Goal: Transaction & Acquisition: Purchase product/service

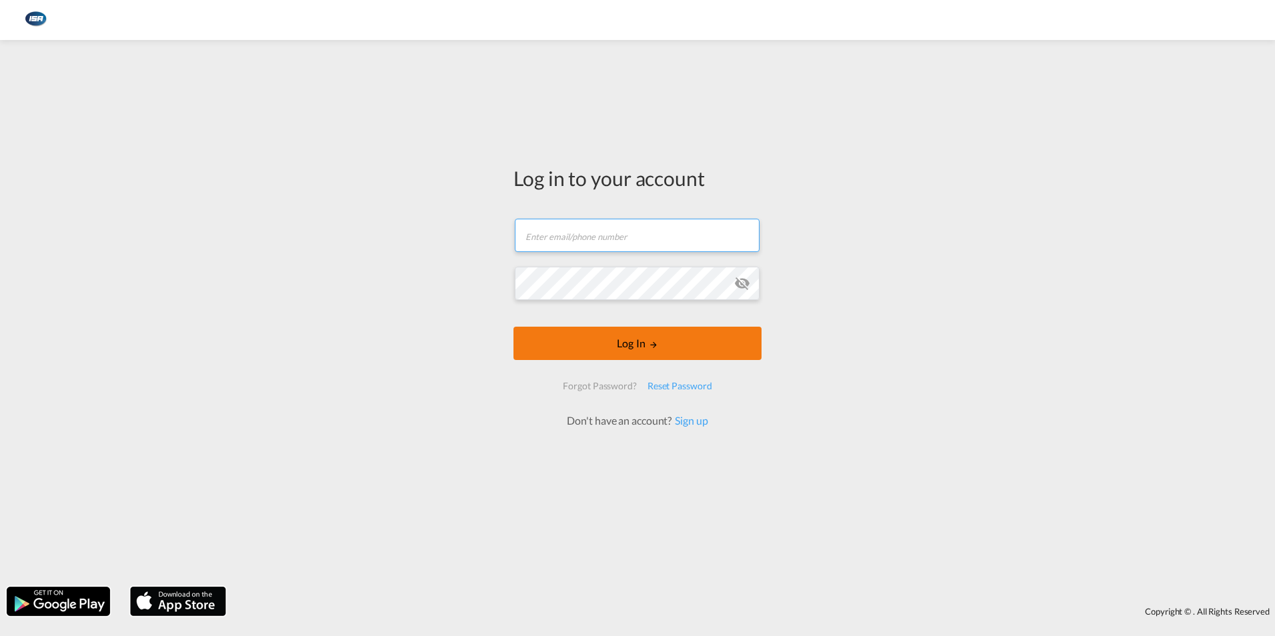
type input "[EMAIL_ADDRESS][DOMAIN_NAME]"
click at [629, 349] on button "Log In" at bounding box center [638, 343] width 248 height 33
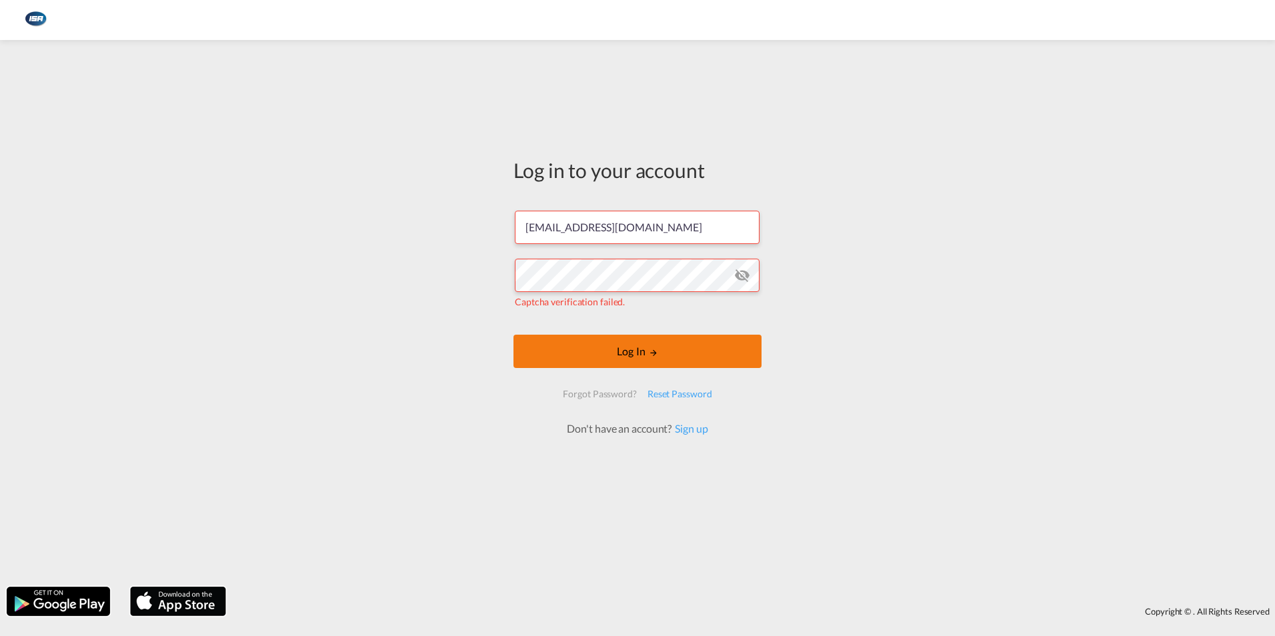
click at [638, 359] on button "Log In" at bounding box center [638, 351] width 248 height 33
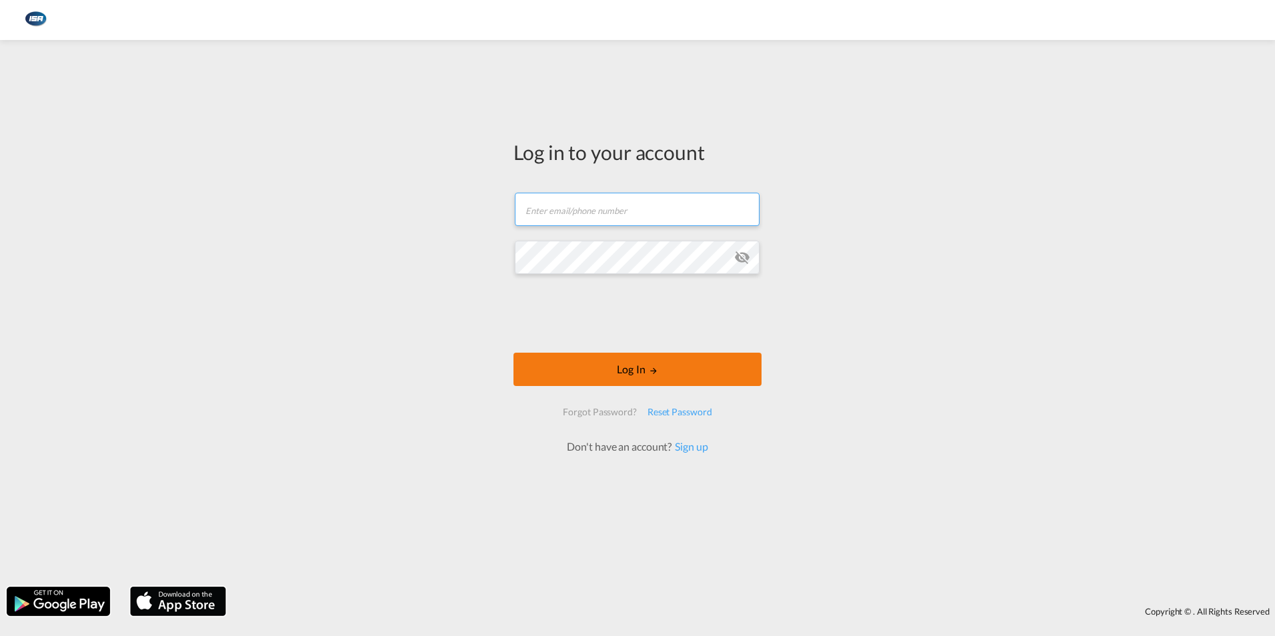
type input "[EMAIL_ADDRESS][DOMAIN_NAME]"
click at [623, 369] on button "Log In" at bounding box center [638, 369] width 248 height 33
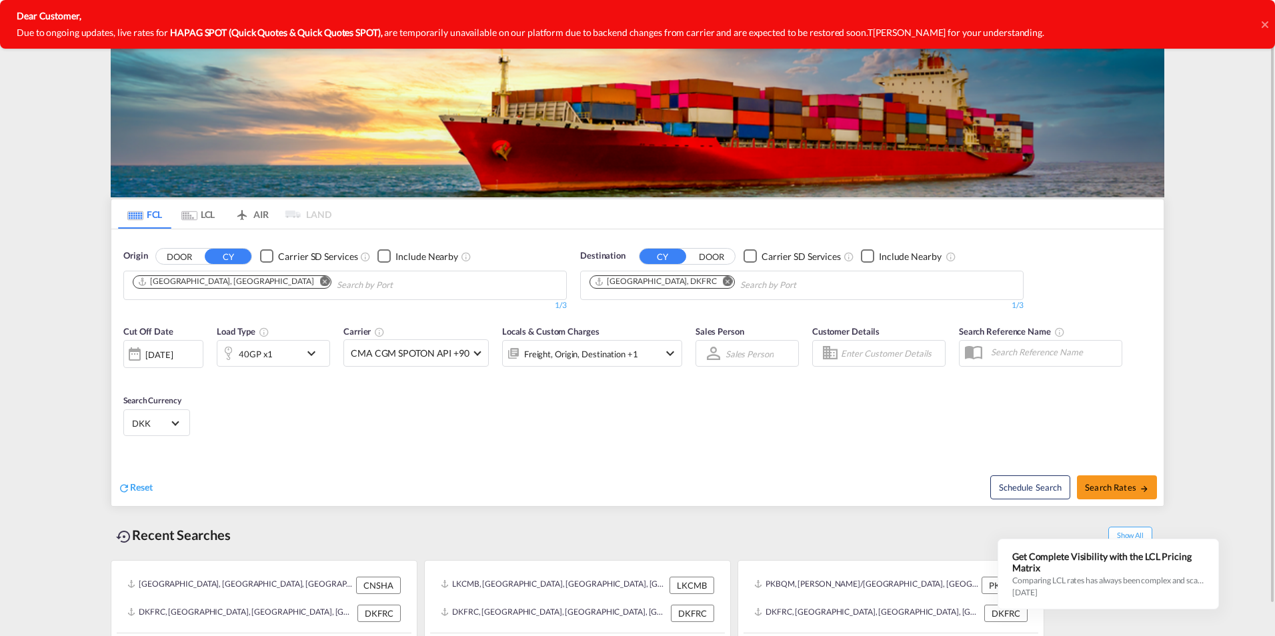
click at [221, 290] on md-chips-wrap "[GEOGRAPHIC_DATA], [GEOGRAPHIC_DATA]" at bounding box center [300, 283] width 338 height 25
click at [320, 284] on md-icon "Remove" at bounding box center [325, 281] width 10 height 10
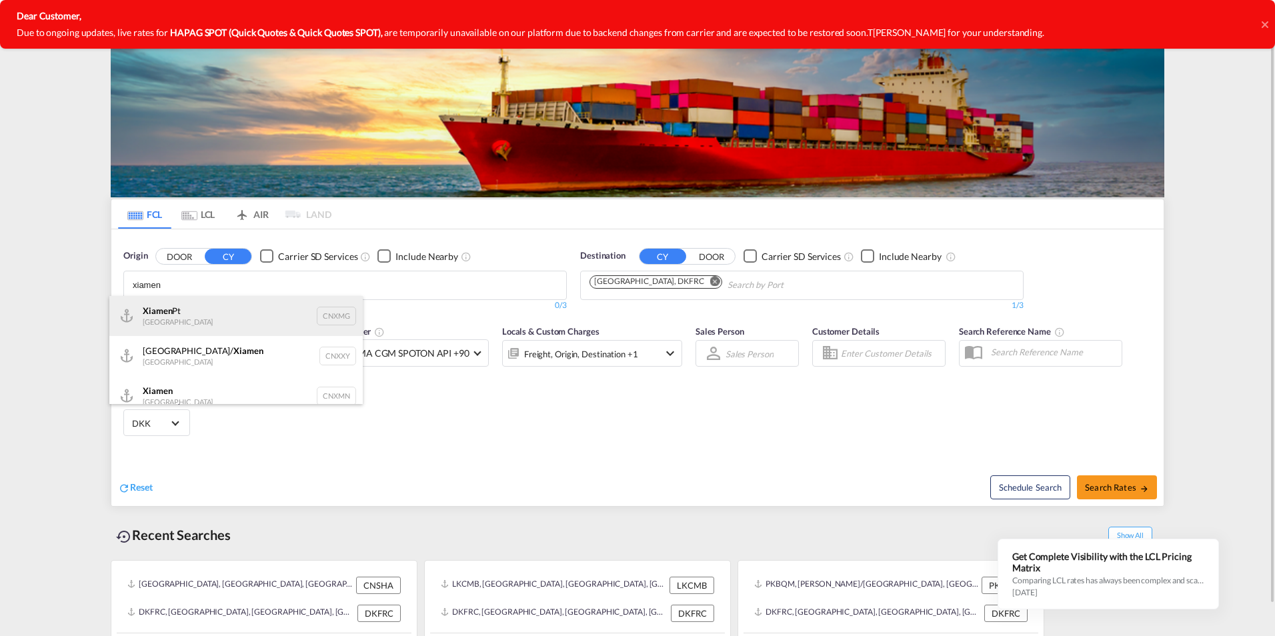
type input "xiamen"
click at [180, 311] on div "Xiamen Pt China CNXMG" at bounding box center [235, 316] width 253 height 40
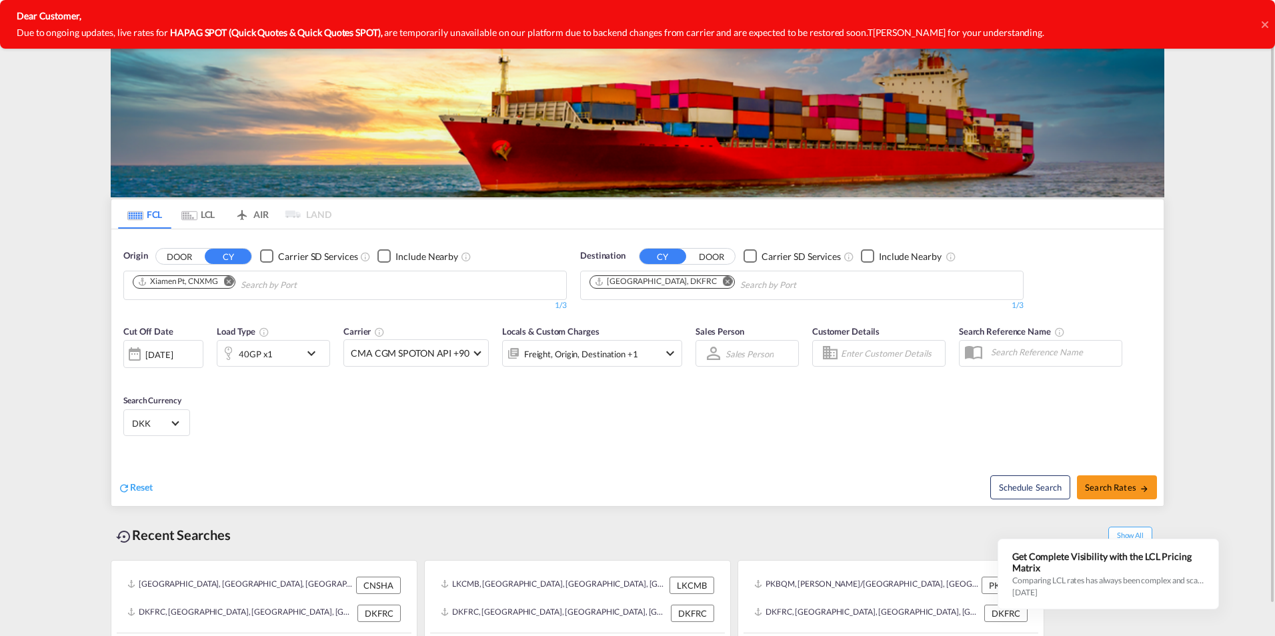
click at [723, 279] on md-icon "Remove" at bounding box center [728, 281] width 10 height 10
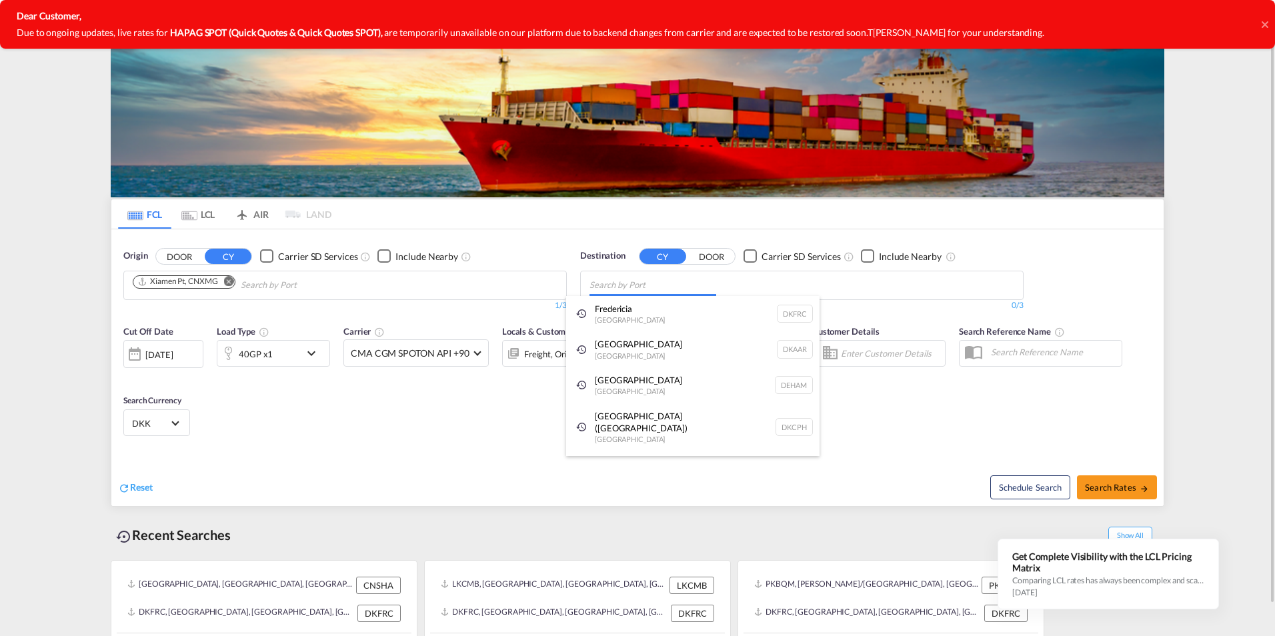
click at [667, 285] on body "Analytics Dashboard Rate Search Enquiries Quotes Bookings" at bounding box center [637, 318] width 1275 height 636
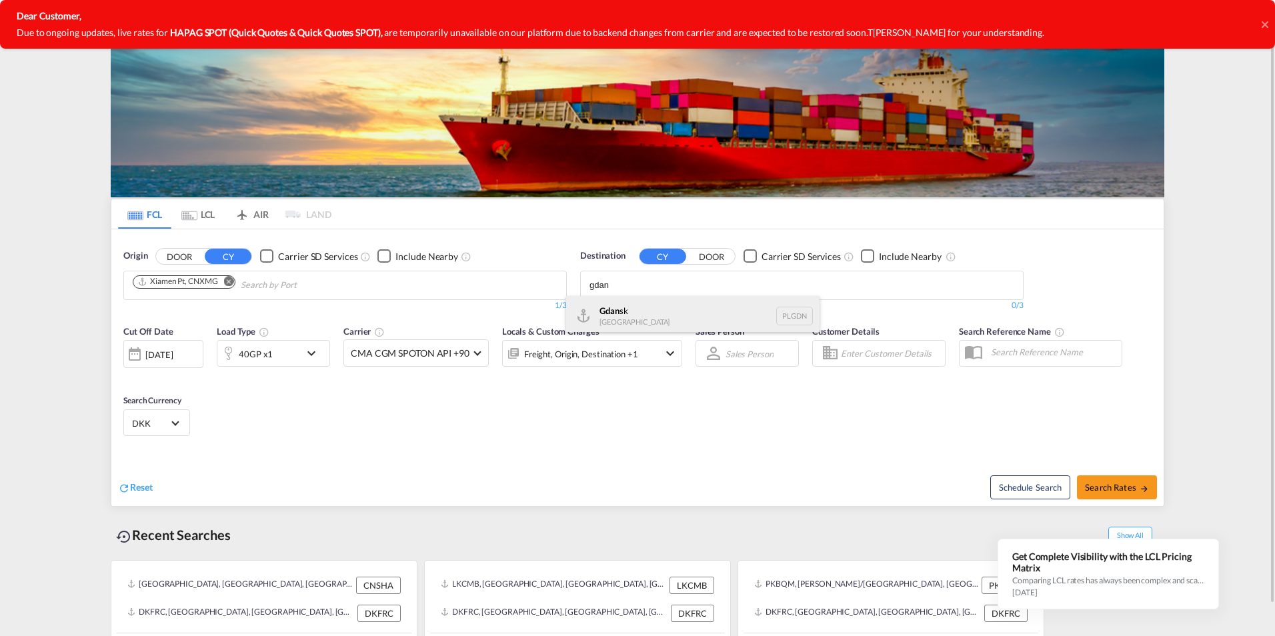
type input "gdan"
click at [629, 313] on div "Gdan sk [GEOGRAPHIC_DATA] PLGDN" at bounding box center [692, 316] width 253 height 40
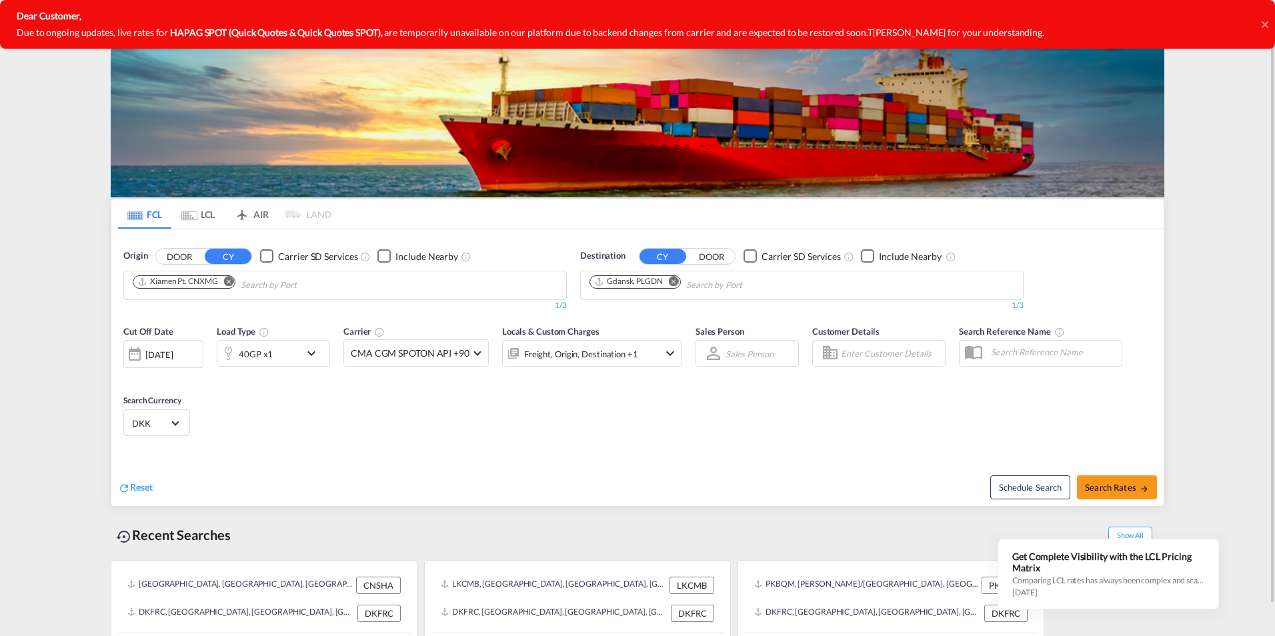
click at [313, 350] on md-icon "icon-chevron-down" at bounding box center [314, 353] width 23 height 16
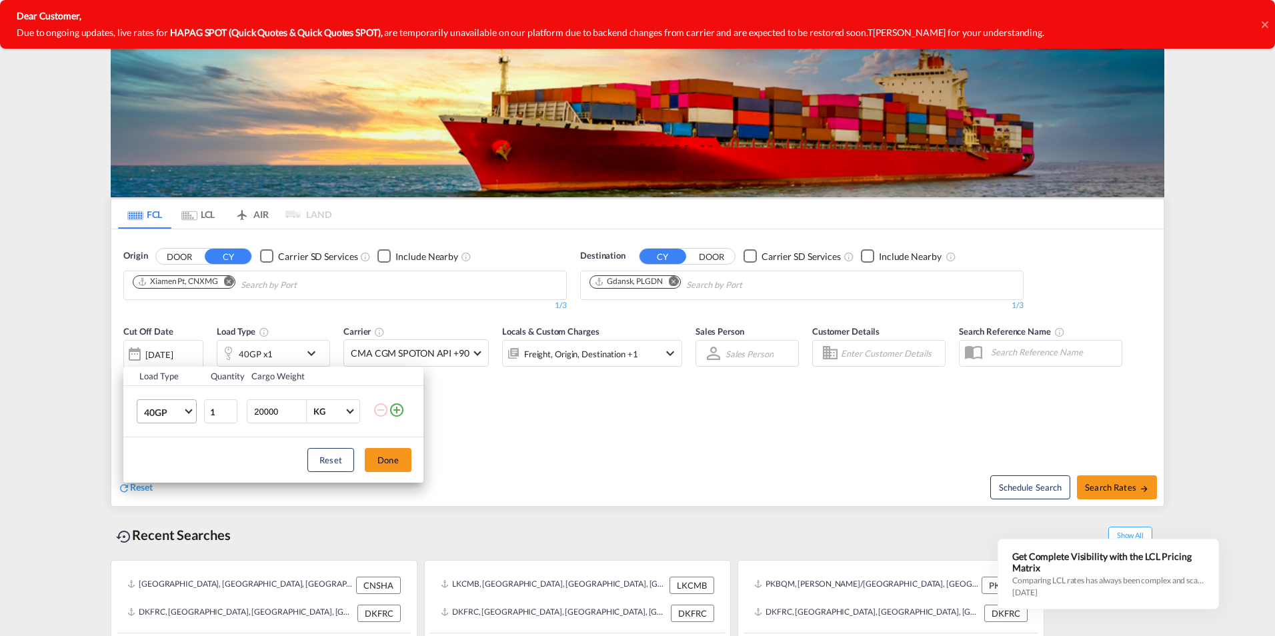
click at [189, 413] on md-select-value "40GP" at bounding box center [169, 411] width 53 height 23
click at [166, 441] on div "40HC" at bounding box center [156, 444] width 25 height 13
click at [221, 412] on input "1" at bounding box center [220, 411] width 33 height 24
type input "7"
click at [389, 464] on button "Done" at bounding box center [388, 460] width 47 height 24
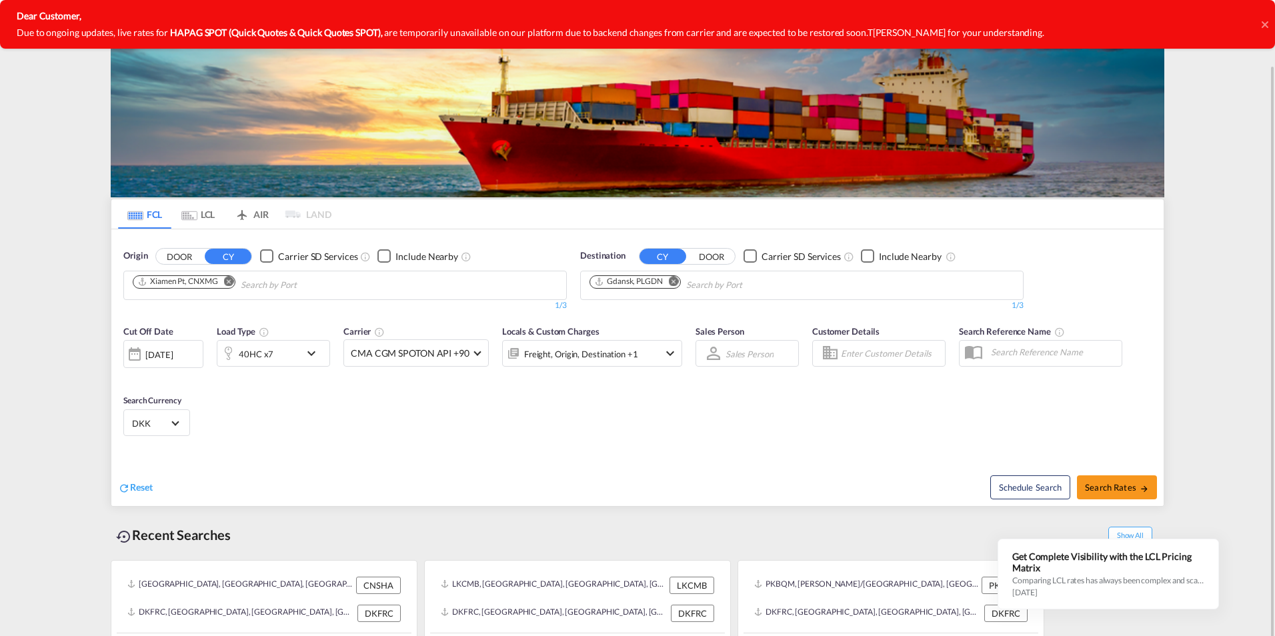
scroll to position [33, 0]
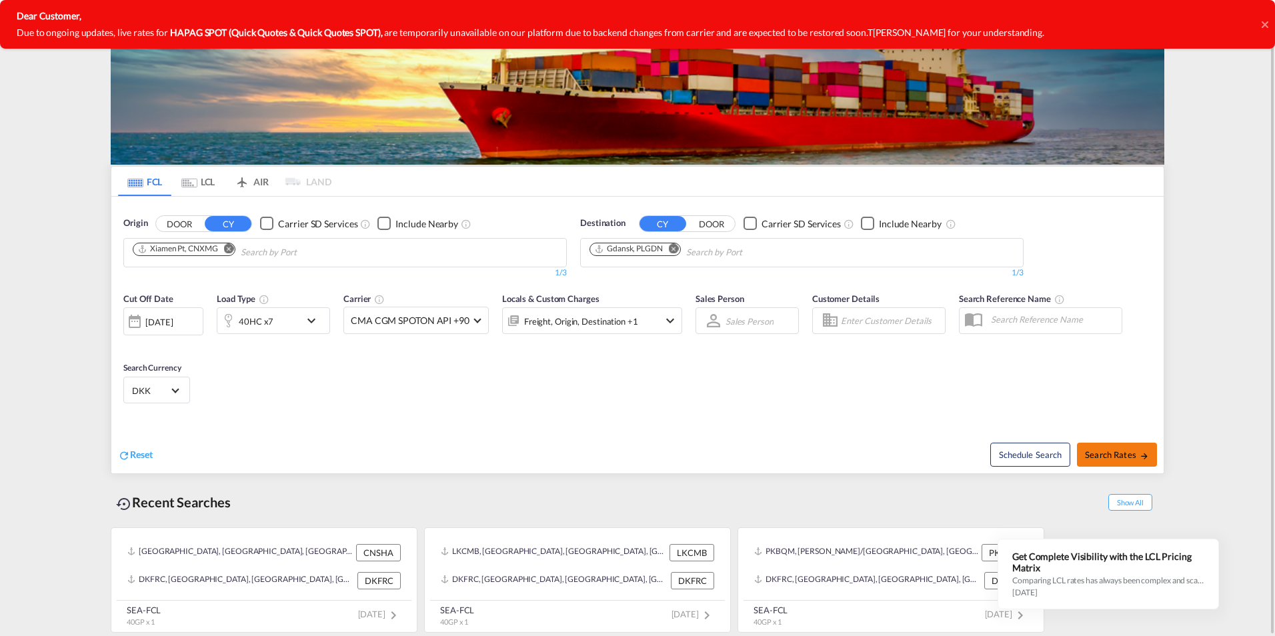
click at [1106, 451] on span "Search Rates" at bounding box center [1117, 455] width 64 height 11
type input "CNXMG to PLGDN / [DATE]"
